Goal: Task Accomplishment & Management: Manage account settings

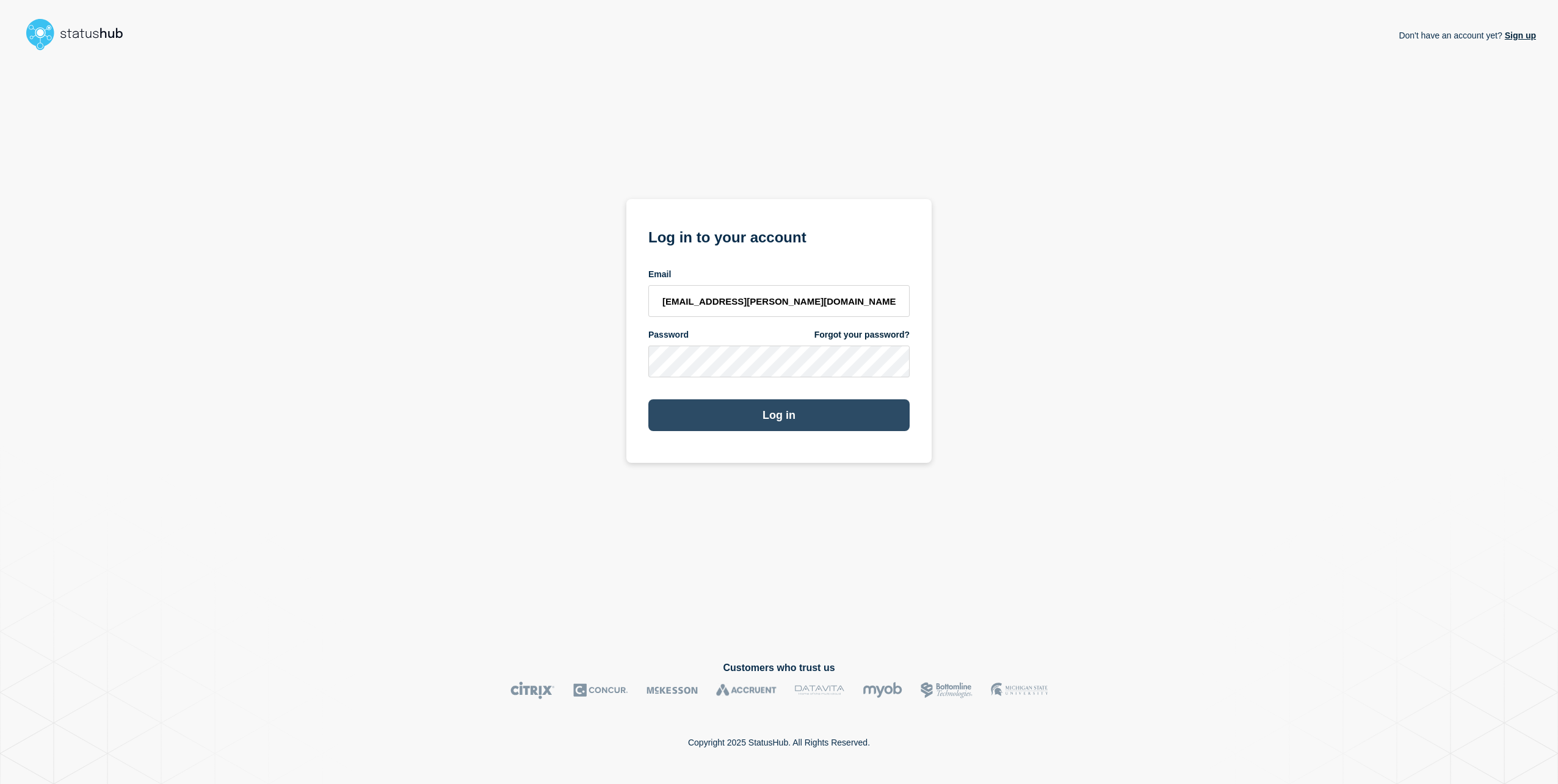
click at [745, 413] on button "Log in" at bounding box center [779, 416] width 262 height 32
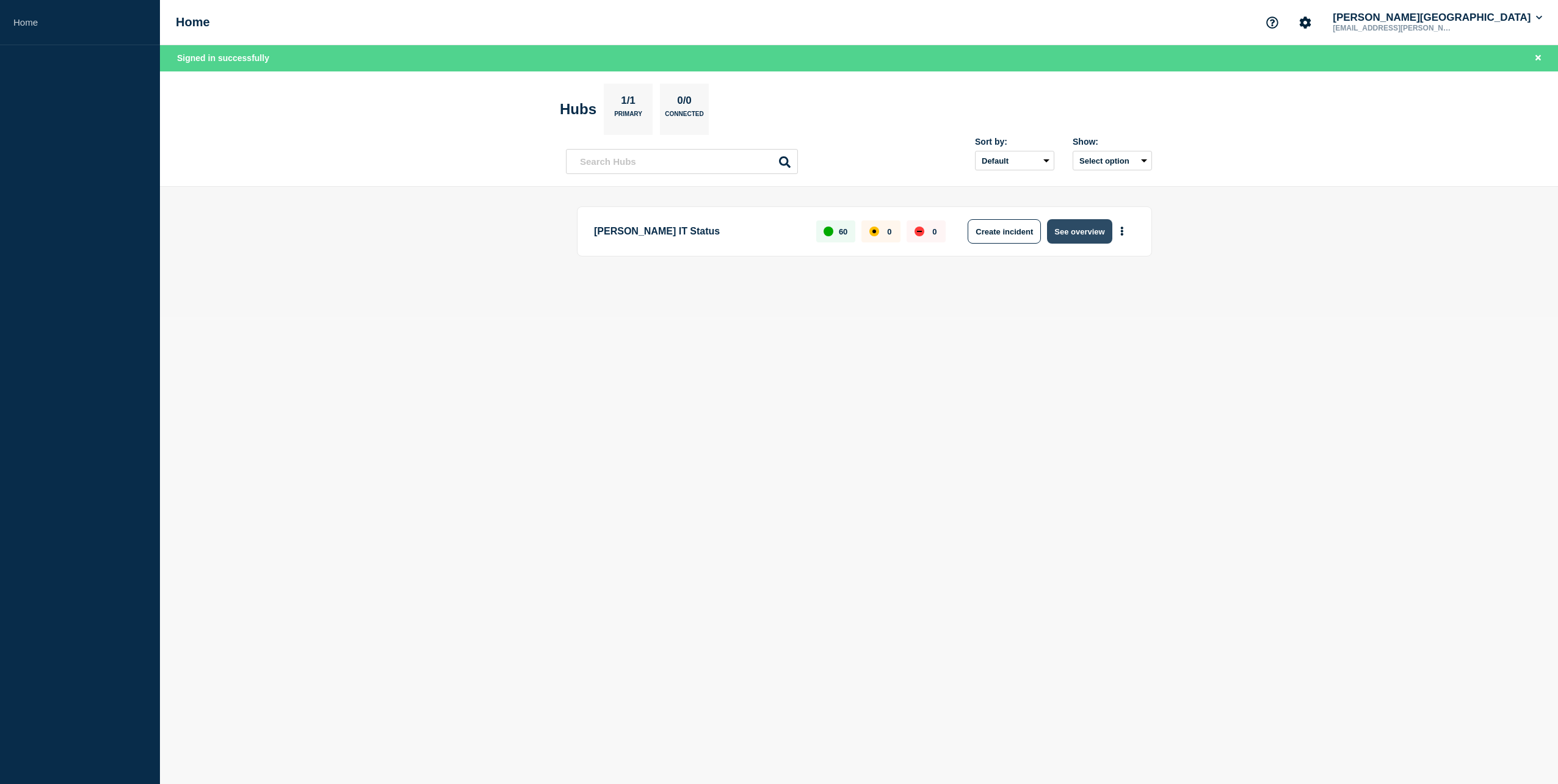
click at [1088, 230] on button "See overview" at bounding box center [1078, 231] width 65 height 24
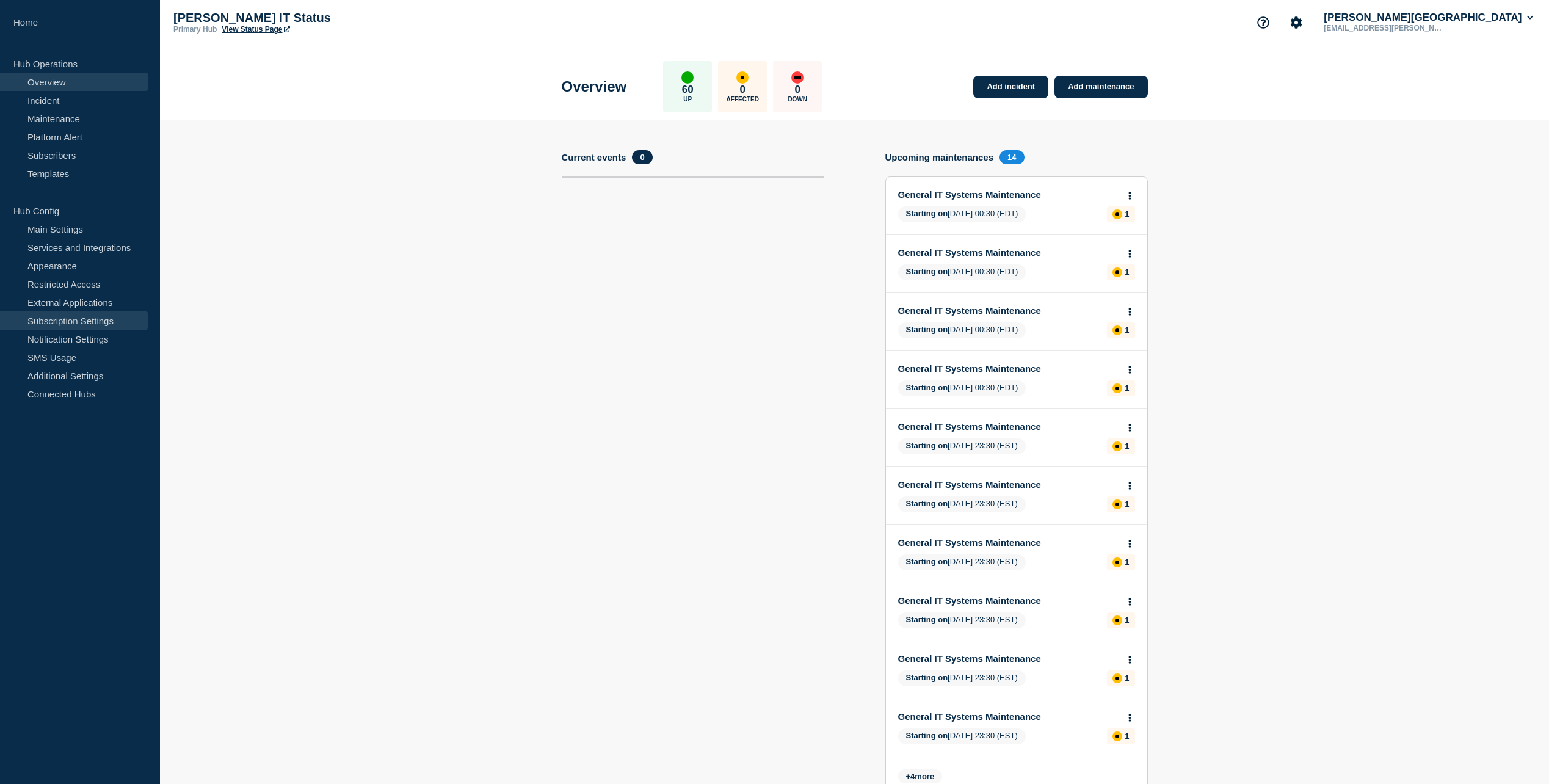
click at [97, 318] on link "Subscription Settings" at bounding box center [74, 320] width 148 height 19
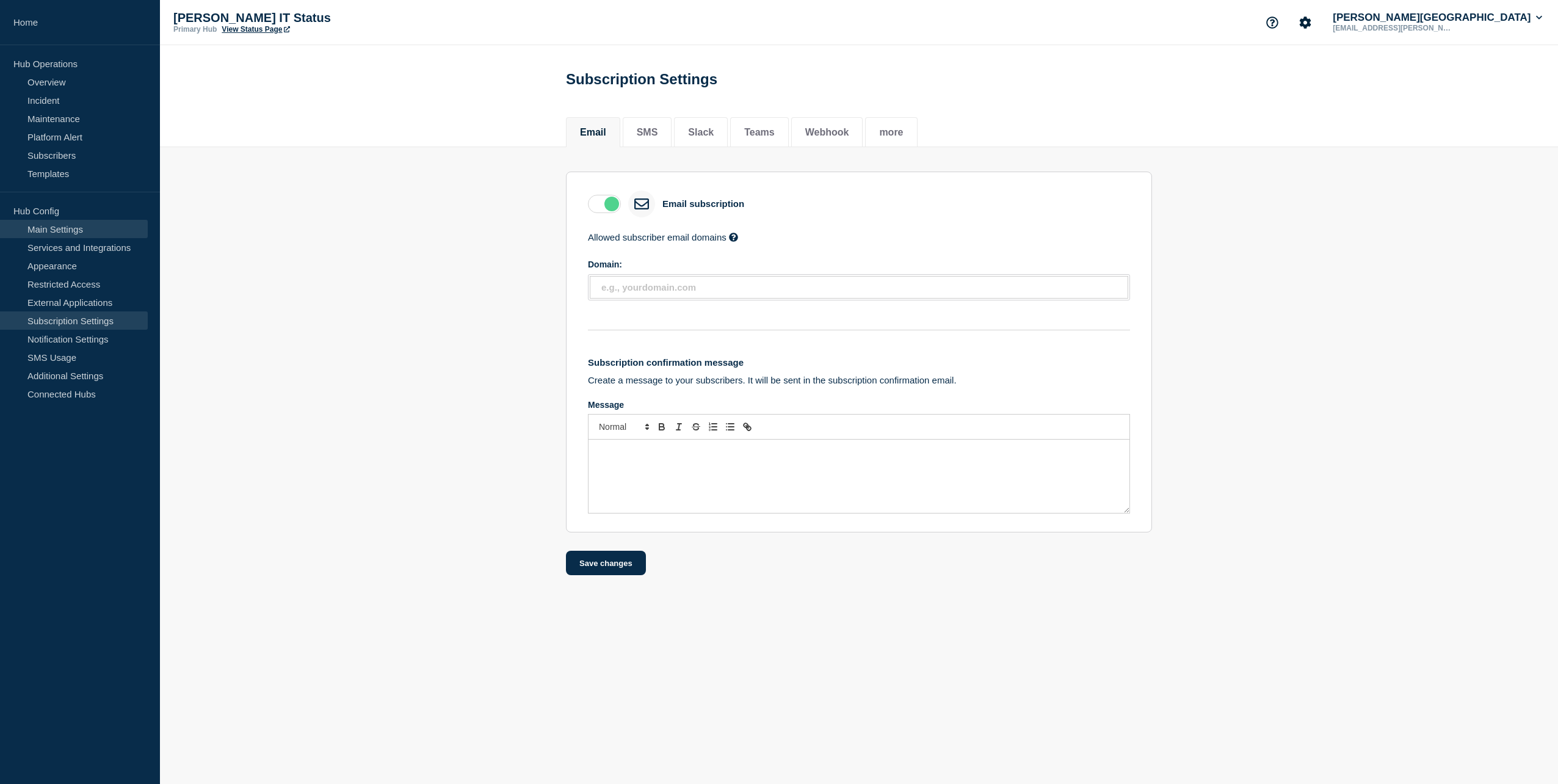
click at [68, 230] on link "Main Settings" at bounding box center [74, 229] width 148 height 19
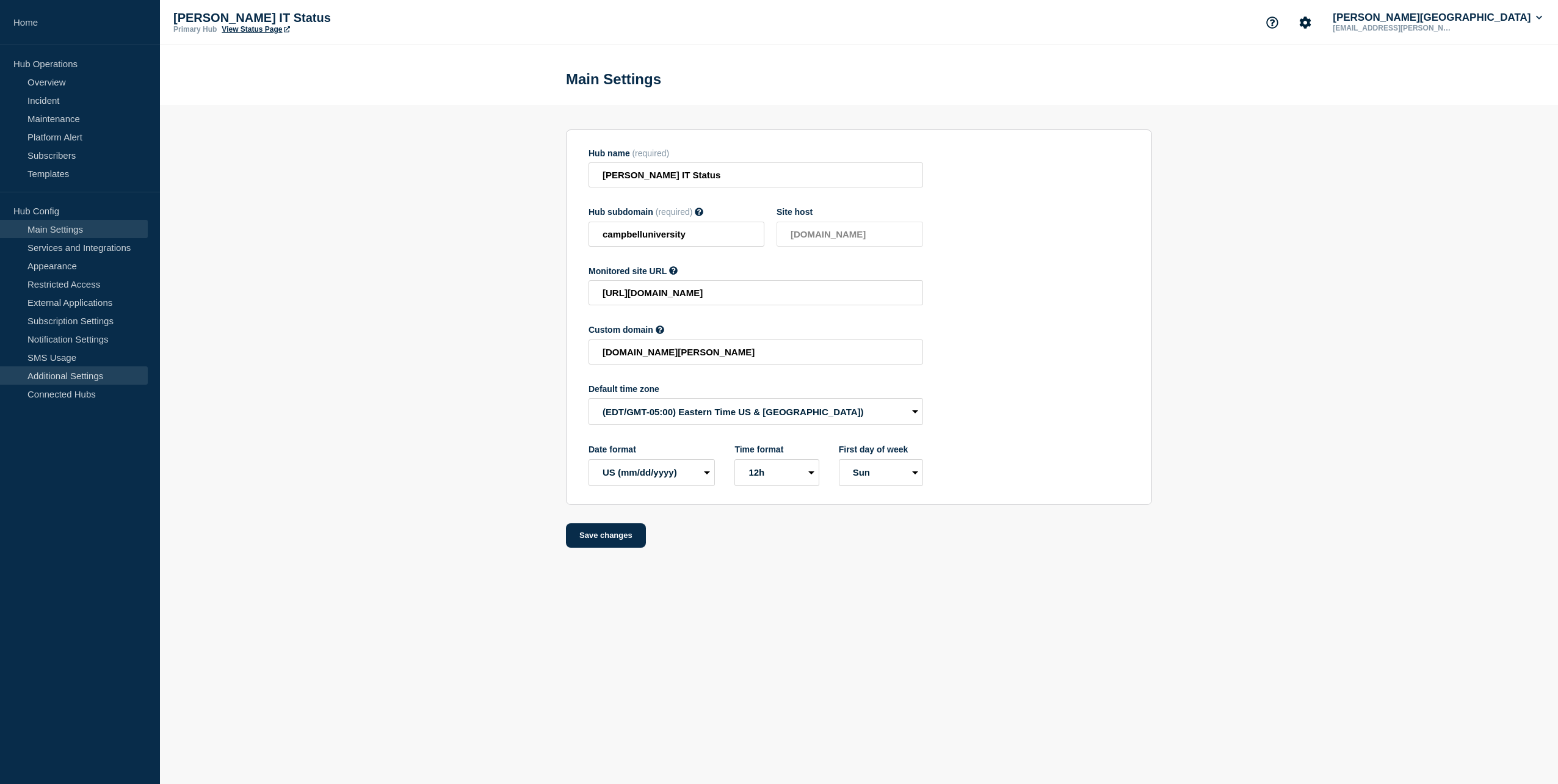
click at [96, 378] on link "Additional Settings" at bounding box center [74, 375] width 148 height 19
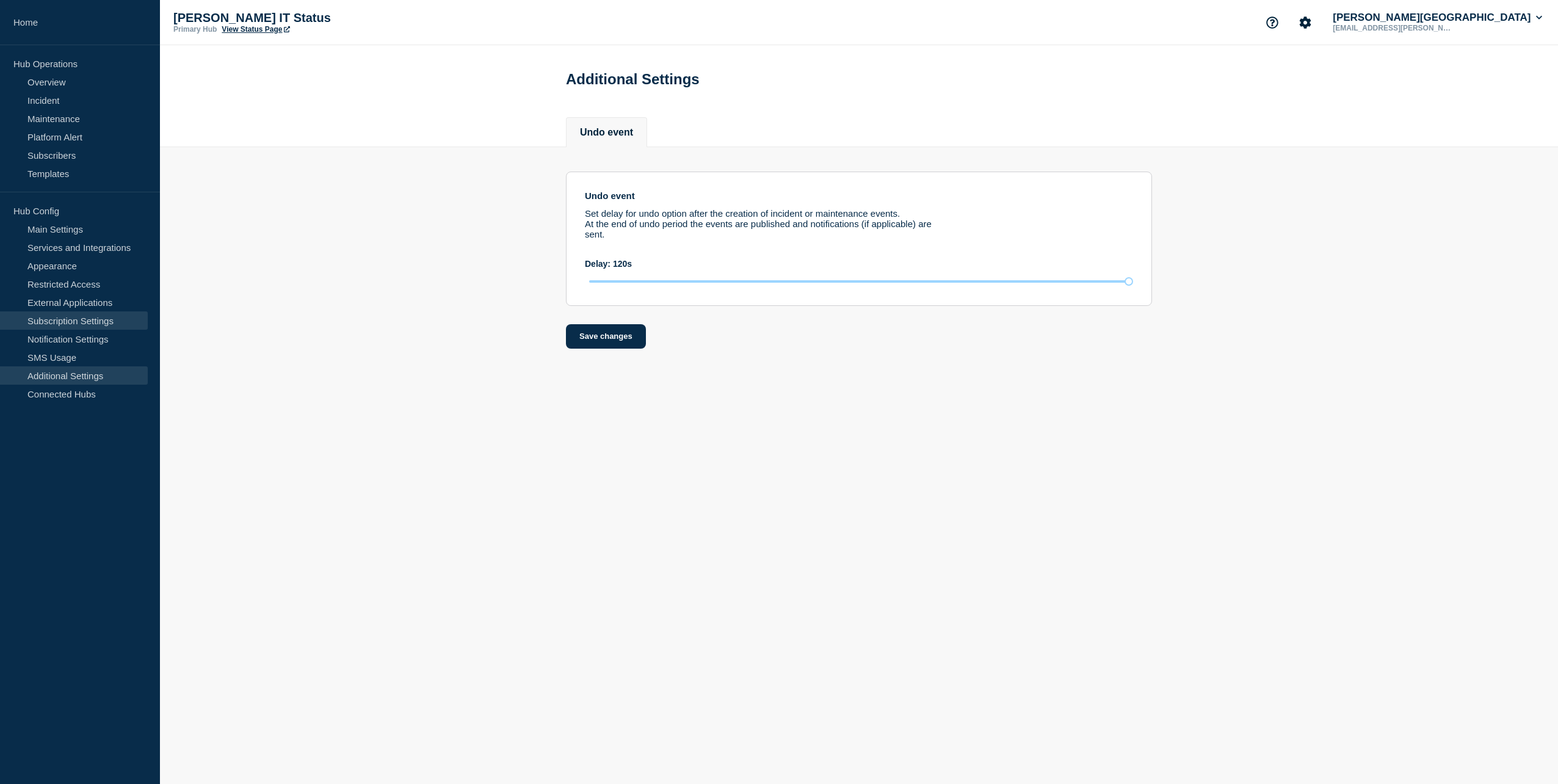
click at [66, 326] on link "Subscription Settings" at bounding box center [74, 320] width 148 height 19
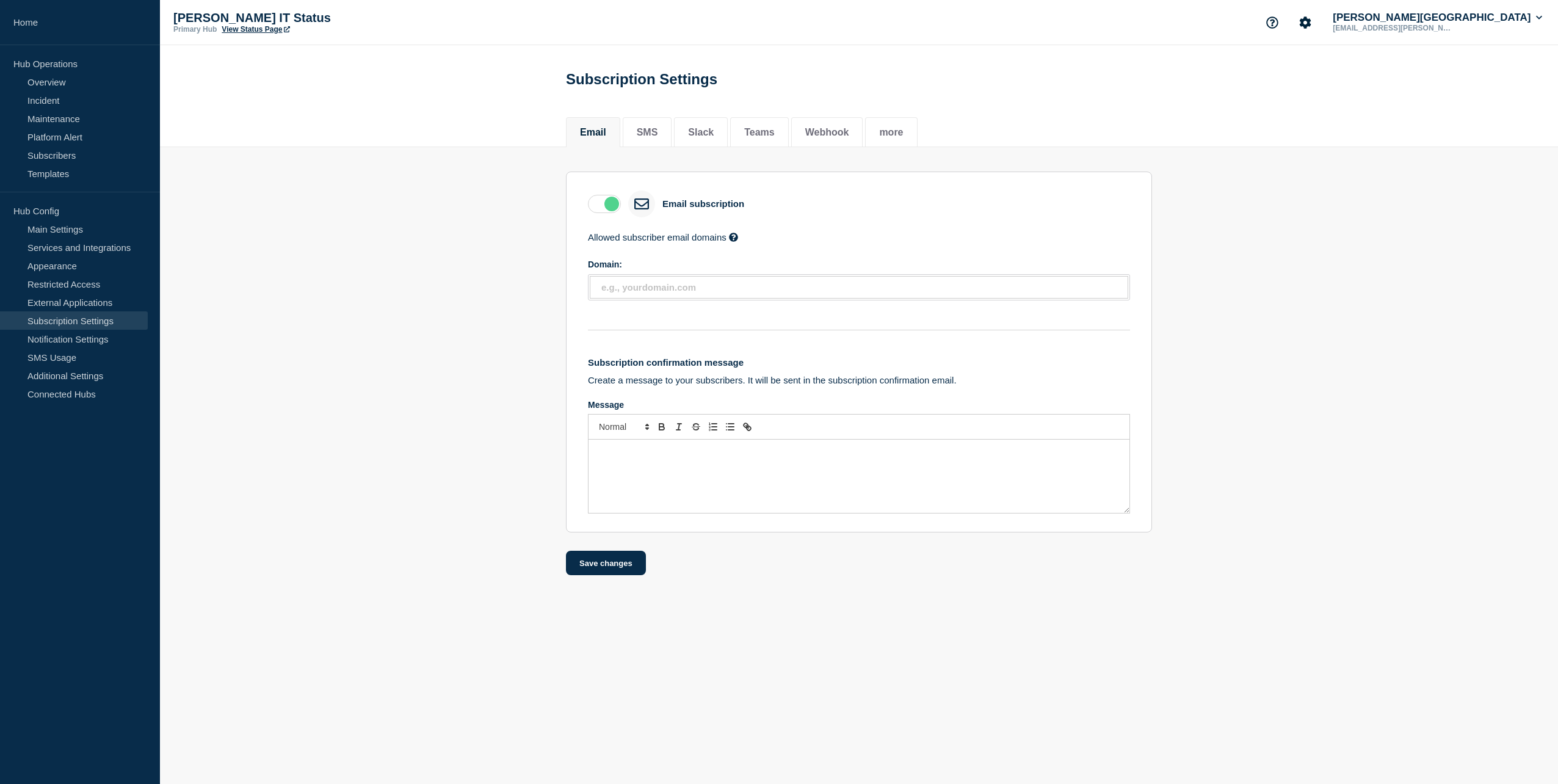
click at [1457, 24] on p "[EMAIL_ADDRESS][PERSON_NAME][DOMAIN_NAME]" at bounding box center [1393, 28] width 127 height 8
click at [1534, 15] on button "Campbell University" at bounding box center [1437, 18] width 215 height 13
click at [1312, 25] on icon "Account settings" at bounding box center [1305, 23] width 13 height 13
click at [1386, 105] on link "Billing" at bounding box center [1381, 103] width 24 height 10
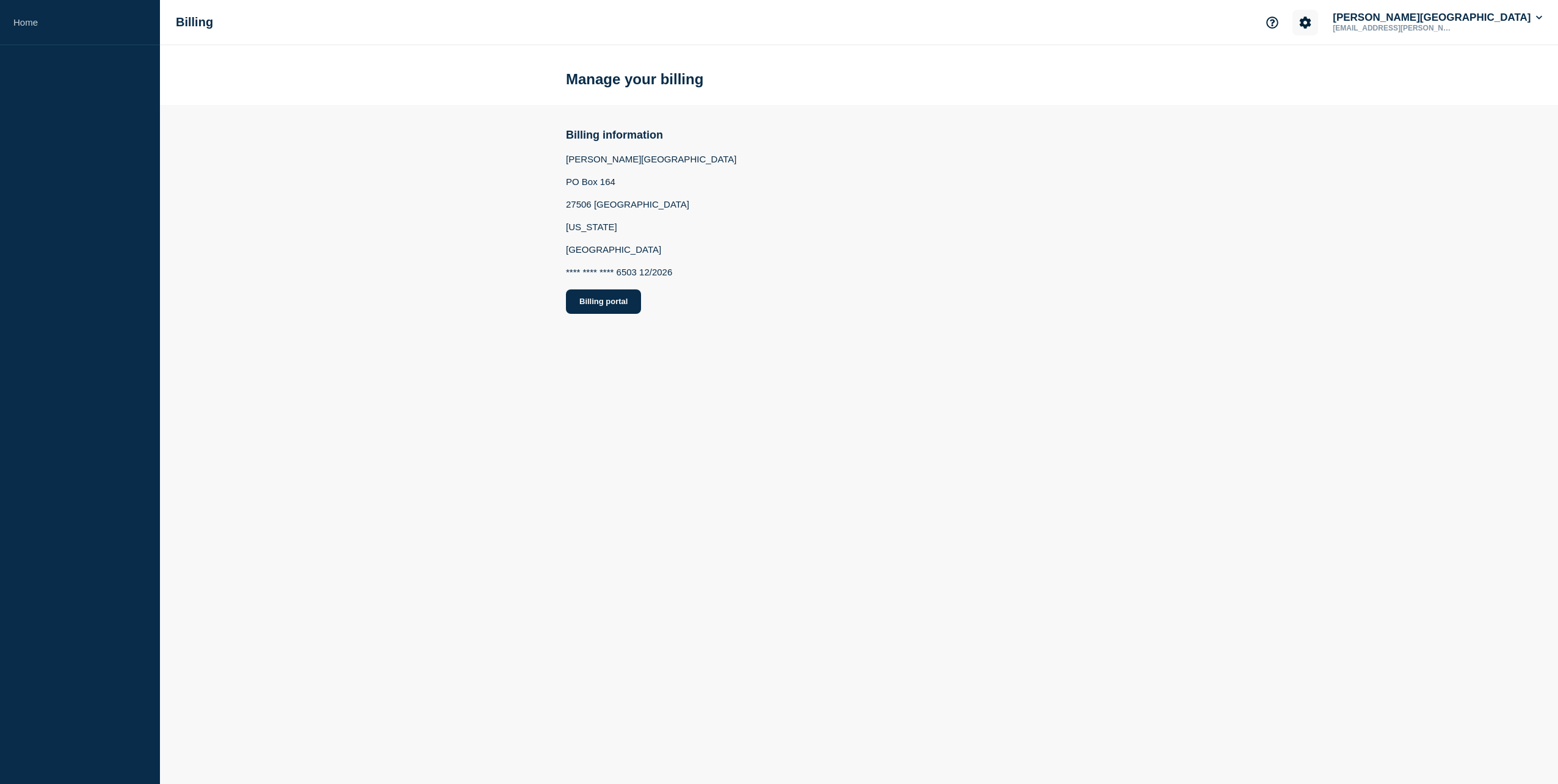
click at [1312, 24] on icon "Account settings" at bounding box center [1306, 23] width 12 height 12
click at [1405, 86] on link "General Settings" at bounding box center [1403, 87] width 68 height 10
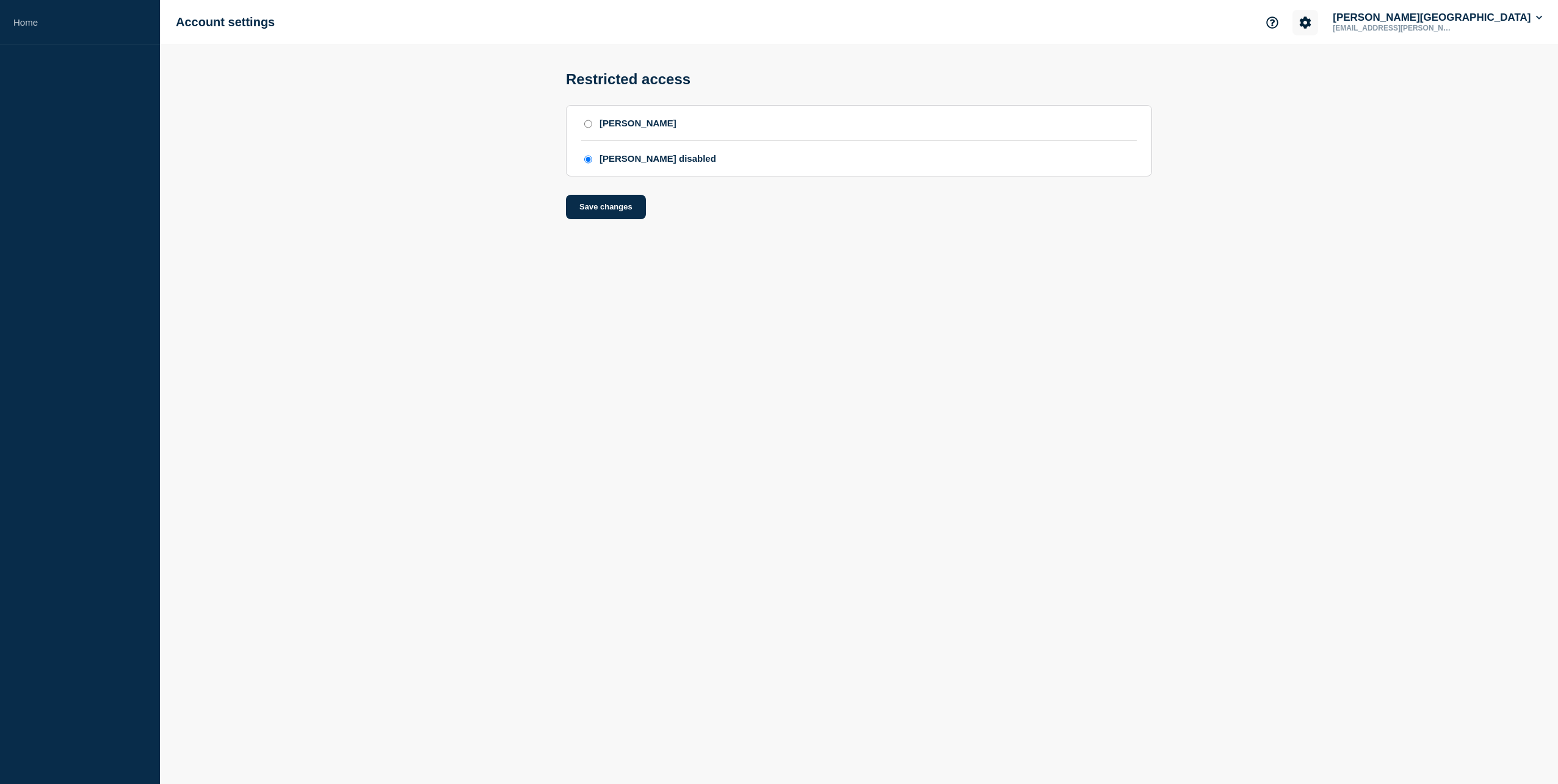
click at [1318, 23] on button "Account settings" at bounding box center [1305, 23] width 25 height 25
click at [1391, 68] on link "Team Members" at bounding box center [1401, 72] width 63 height 10
